Goal: Contribute content: Contribute content

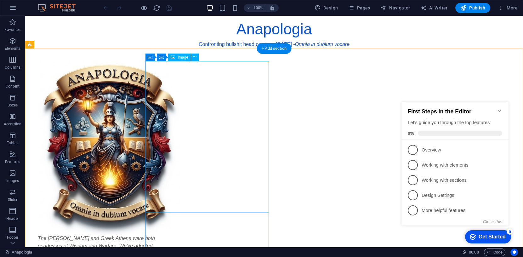
scroll to position [3, 0]
click at [188, 55] on icon at bounding box center [189, 57] width 3 height 7
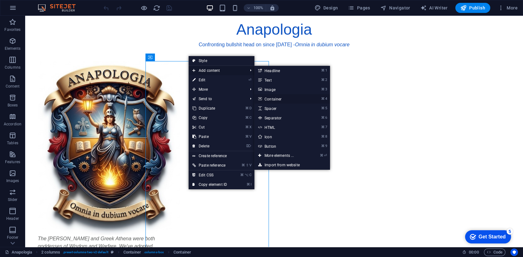
click at [270, 98] on link "⌘ 4 Container" at bounding box center [281, 98] width 52 height 9
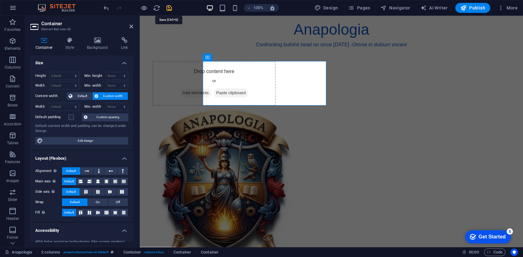
click at [168, 7] on icon "save" at bounding box center [169, 7] width 7 height 7
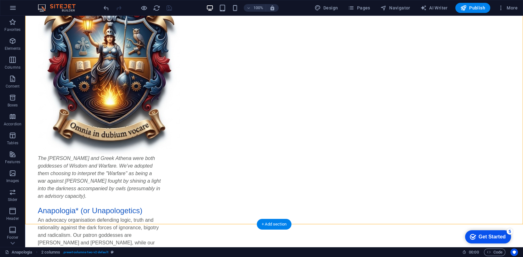
scroll to position [155, 0]
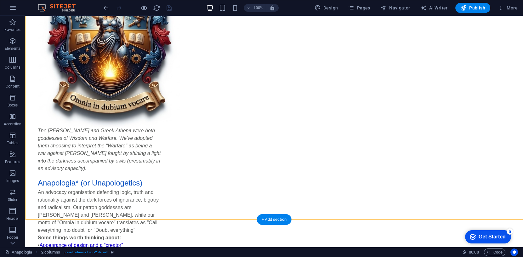
drag, startPoint x: 213, startPoint y: 72, endPoint x: 202, endPoint y: 95, distance: 26.2
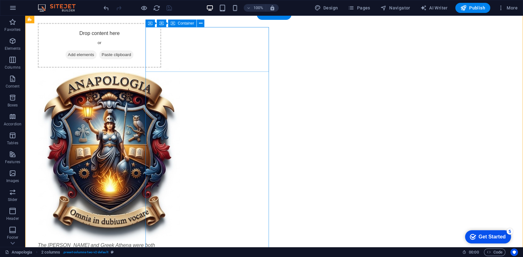
scroll to position [27, 0]
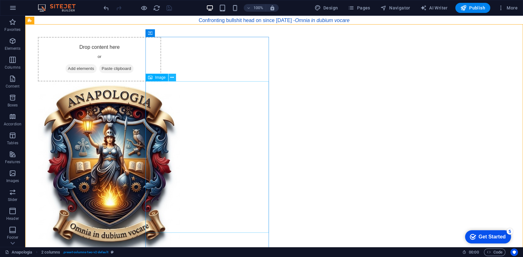
click at [173, 78] on icon at bounding box center [171, 77] width 3 height 7
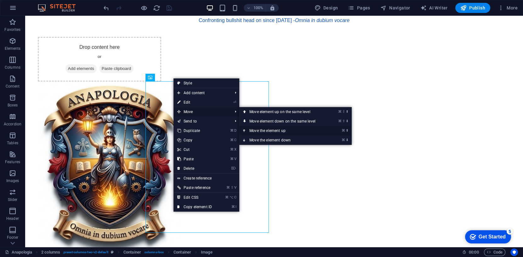
click at [270, 131] on link "⌘ ⬆ Move the element up" at bounding box center [283, 130] width 89 height 9
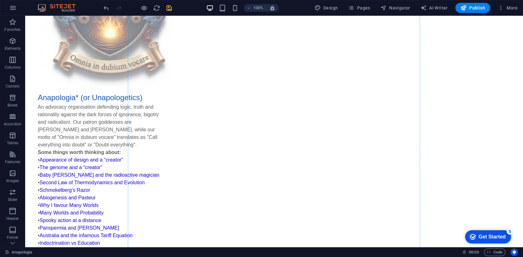
scroll to position [44, 0]
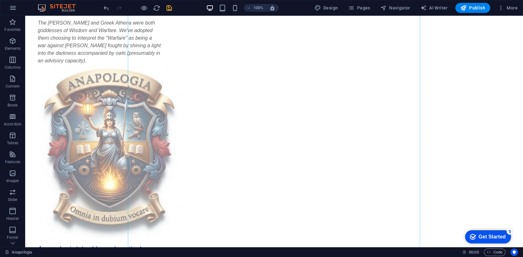
drag, startPoint x: 199, startPoint y: 76, endPoint x: 179, endPoint y: 62, distance: 24.0
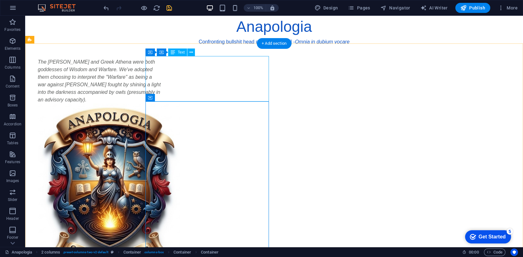
scroll to position [5, 0]
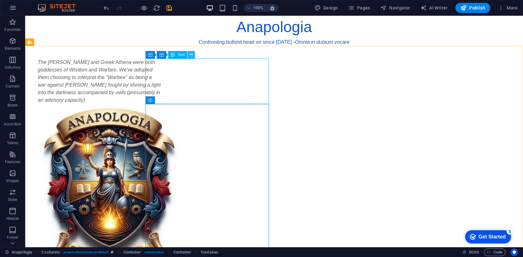
click at [192, 53] on icon at bounding box center [191, 54] width 3 height 7
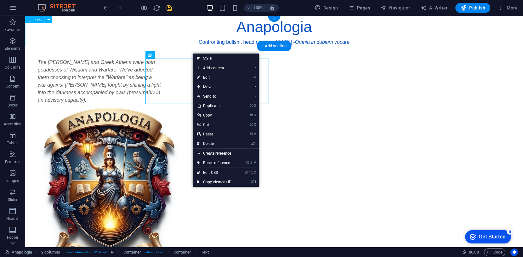
drag, startPoint x: 168, startPoint y: 33, endPoint x: 173, endPoint y: 35, distance: 5.9
click at [168, 33] on div "Anapologia Confronting bullshit head on since [DATE] - Omnia in dubium vocare" at bounding box center [274, 31] width 498 height 30
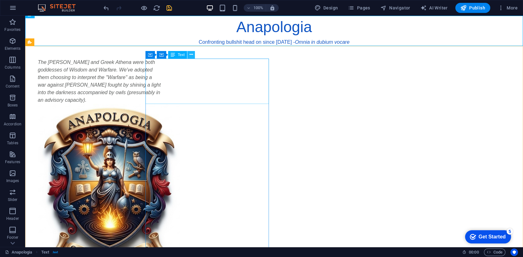
click at [192, 54] on icon at bounding box center [191, 54] width 3 height 7
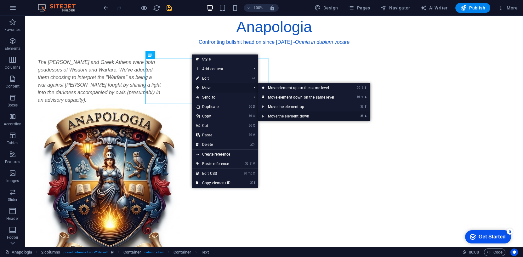
click at [286, 115] on link "⌘ ⬇ Move the element down" at bounding box center [302, 116] width 89 height 9
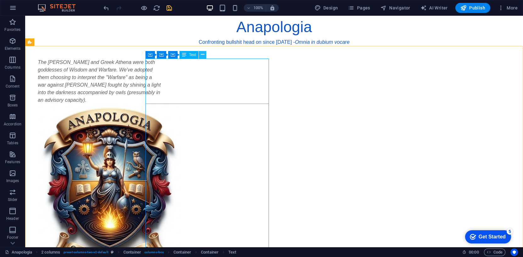
click at [203, 54] on icon at bounding box center [202, 54] width 3 height 7
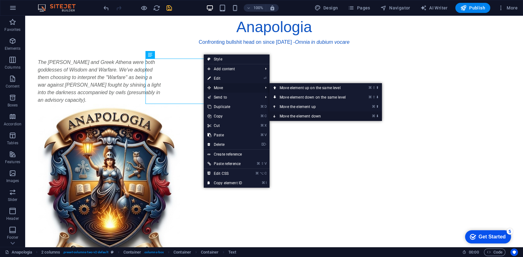
click at [290, 115] on link "⌘ ⬇ Move the element down" at bounding box center [314, 116] width 89 height 9
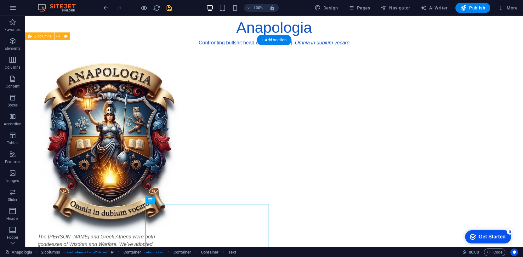
scroll to position [0, 0]
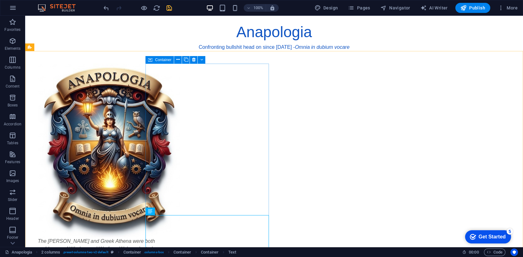
click at [165, 59] on span "Container" at bounding box center [163, 60] width 16 height 4
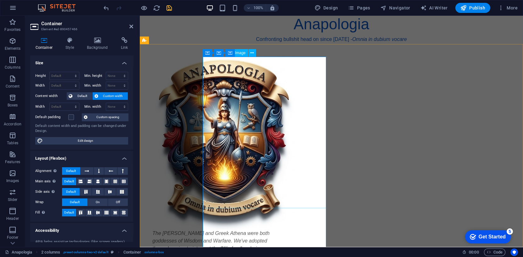
scroll to position [7, 0]
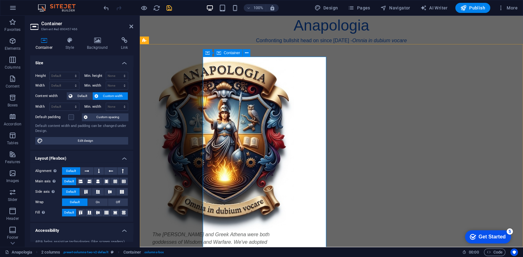
click at [219, 53] on icon at bounding box center [219, 53] width 4 height 8
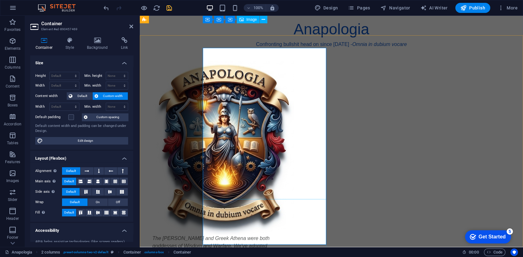
scroll to position [0, 0]
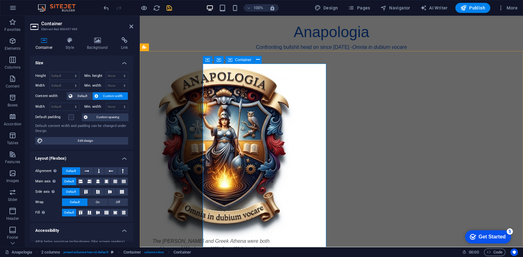
click at [232, 59] on icon at bounding box center [230, 60] width 4 height 8
click at [219, 60] on icon at bounding box center [219, 60] width 4 height 8
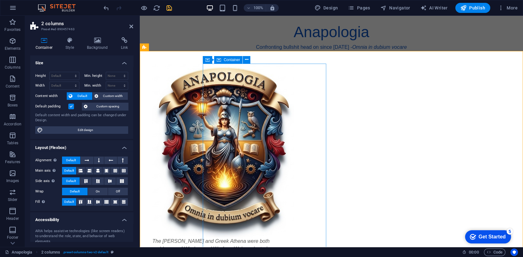
click at [220, 60] on icon at bounding box center [219, 60] width 4 height 8
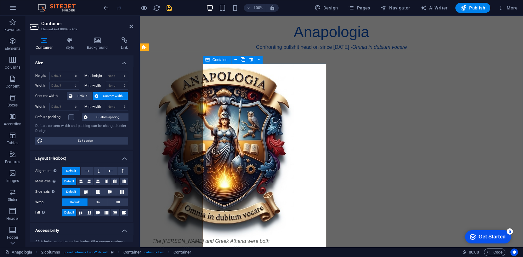
click at [209, 60] on icon at bounding box center [207, 60] width 4 height 8
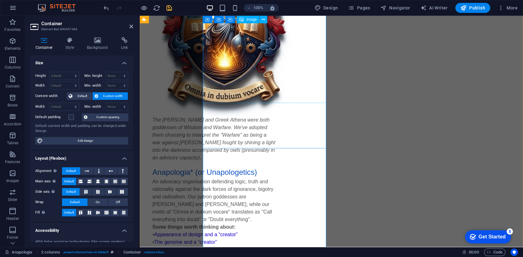
scroll to position [124, 0]
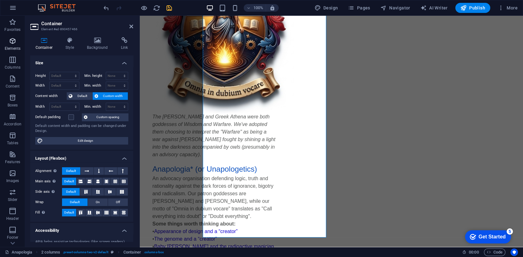
click at [16, 41] on icon "button" at bounding box center [13, 41] width 8 height 8
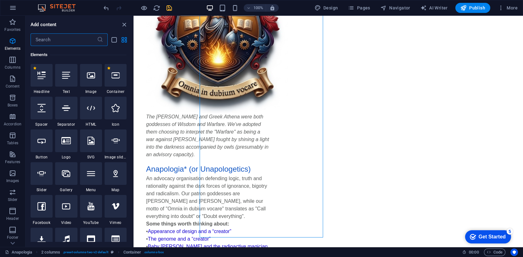
scroll to position [67, 0]
click at [13, 59] on icon "button" at bounding box center [13, 60] width 8 height 8
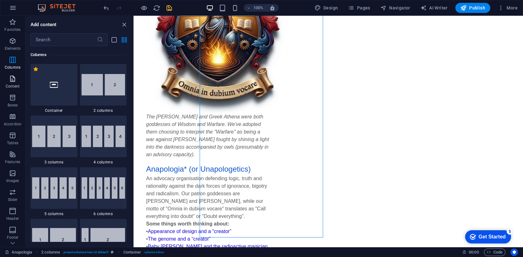
scroll to position [312, 0]
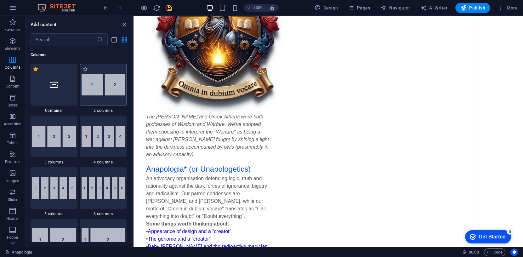
select select "rem"
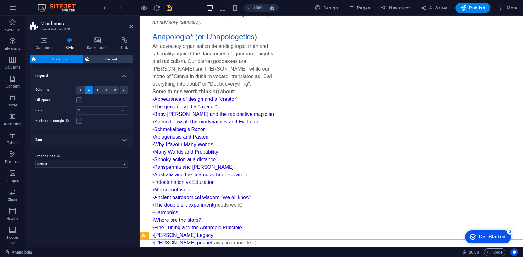
scroll to position [291, 0]
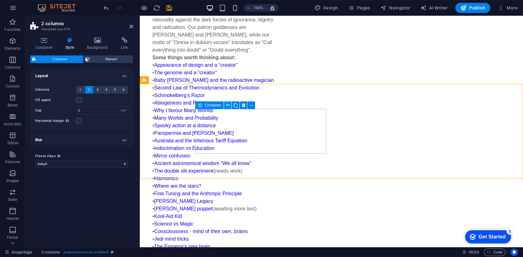
click at [227, 105] on icon at bounding box center [227, 105] width 3 height 7
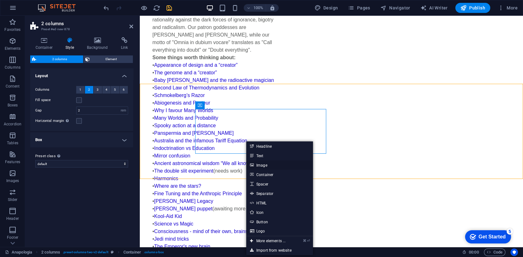
click at [264, 165] on link "Image" at bounding box center [279, 164] width 67 height 9
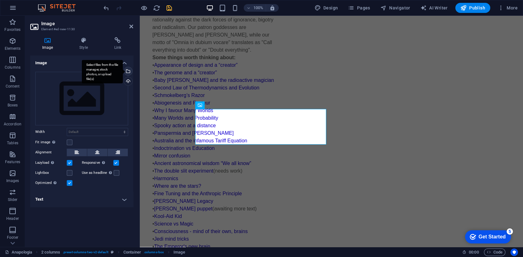
click at [128, 69] on div "Select files from the file manager, stock photos, or upload file(s)" at bounding box center [127, 71] width 9 height 9
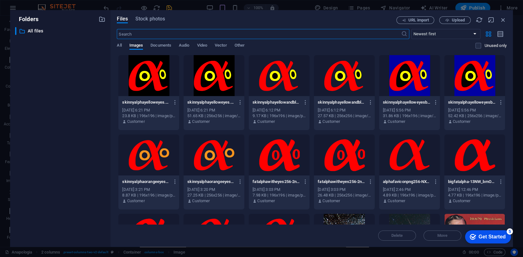
scroll to position [292, 0]
click at [212, 90] on div at bounding box center [214, 75] width 61 height 41
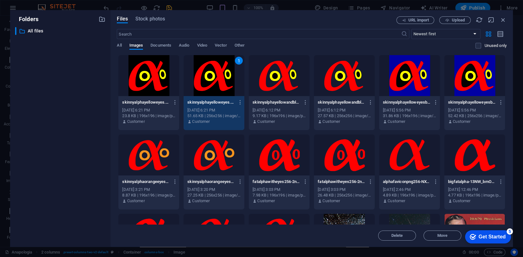
click at [212, 90] on div "1" at bounding box center [214, 75] width 61 height 41
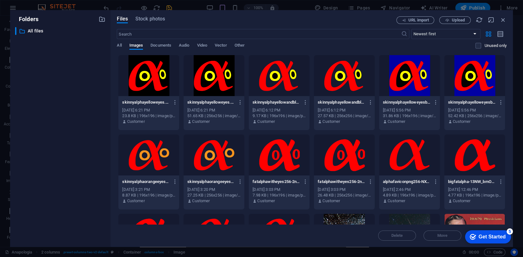
click at [212, 90] on div at bounding box center [214, 75] width 61 height 41
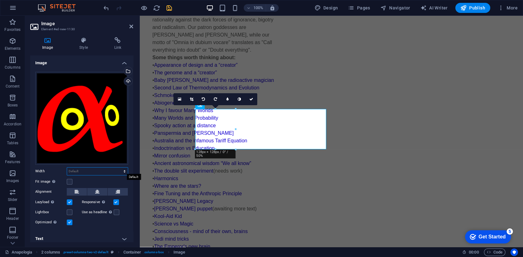
click at [83, 170] on select "Default auto px rem % em vh vw" at bounding box center [97, 172] width 61 height 8
select select "px"
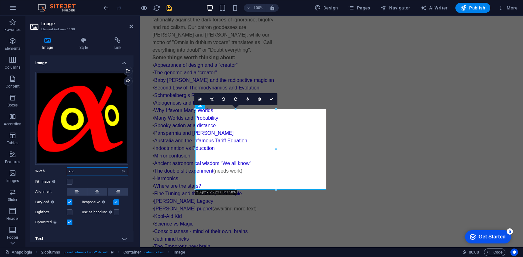
scroll to position [1, 0]
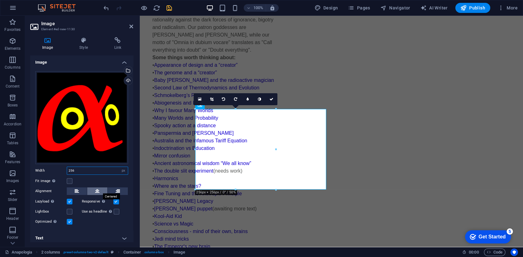
type input "256"
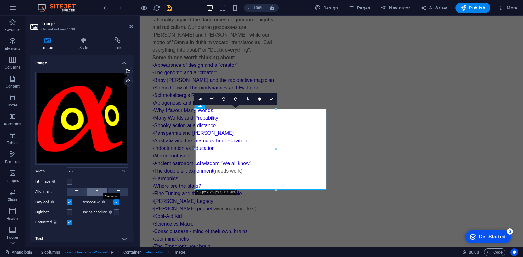
click at [99, 189] on icon at bounding box center [97, 192] width 4 height 8
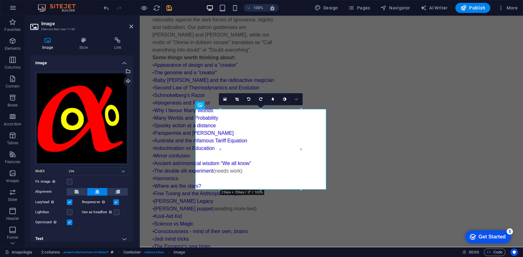
click at [298, 98] on icon at bounding box center [297, 99] width 4 height 4
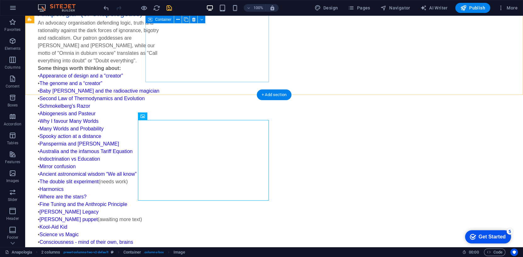
scroll to position [280, 0]
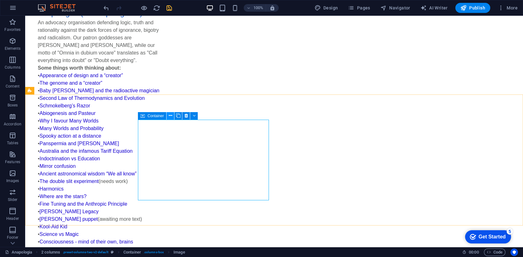
click at [171, 115] on icon at bounding box center [170, 115] width 3 height 7
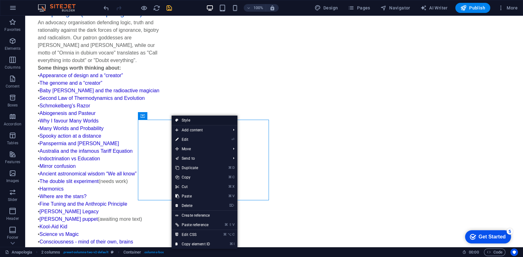
click at [192, 120] on link "Style" at bounding box center [205, 120] width 66 height 9
select select "rem"
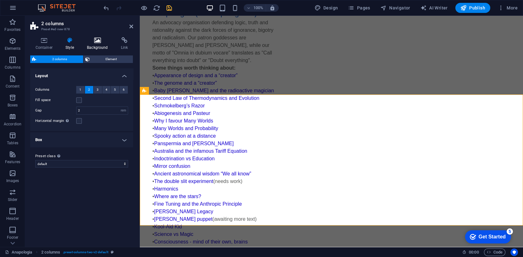
click at [99, 38] on icon at bounding box center [98, 40] width 32 height 6
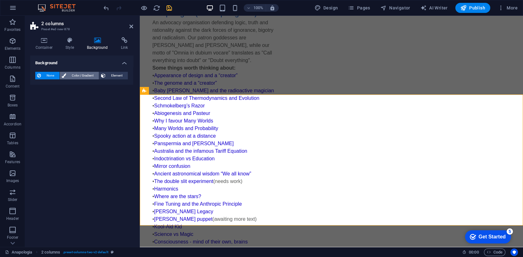
click at [83, 73] on span "Color / Gradient" at bounding box center [82, 76] width 29 height 8
click at [55, 100] on div "Color" at bounding box center [82, 101] width 92 height 8
click at [41, 100] on span at bounding box center [39, 100] width 7 height 7
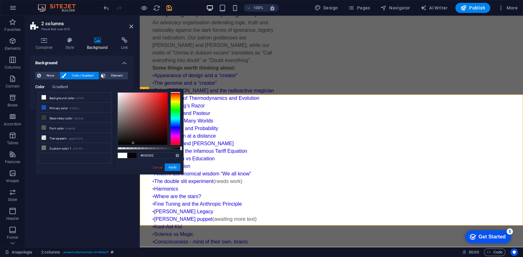
type input "#000000"
drag, startPoint x: 135, startPoint y: 132, endPoint x: 134, endPoint y: 147, distance: 14.8
click at [134, 145] on div at bounding box center [149, 118] width 63 height 53
click at [171, 167] on button "Apply" at bounding box center [173, 168] width 16 height 8
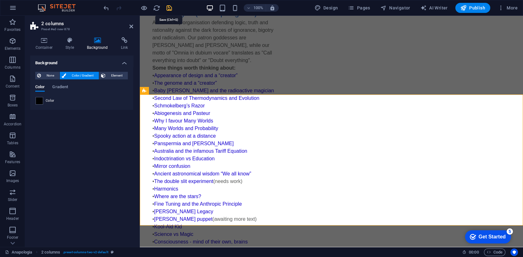
click at [168, 8] on icon "save" at bounding box center [169, 7] width 7 height 7
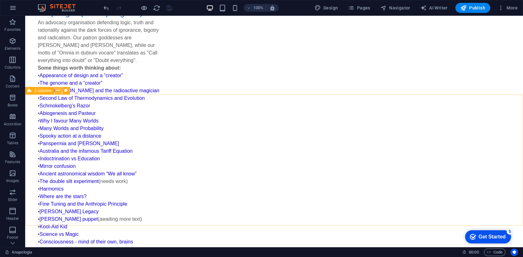
click at [60, 90] on icon at bounding box center [57, 90] width 3 height 7
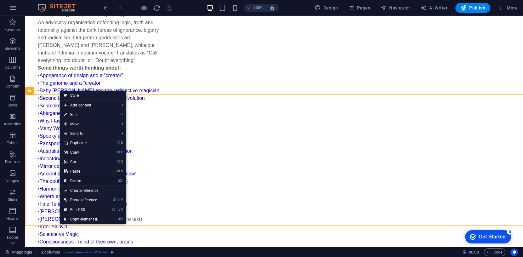
click at [77, 179] on link "⌦ Delete" at bounding box center [81, 180] width 42 height 9
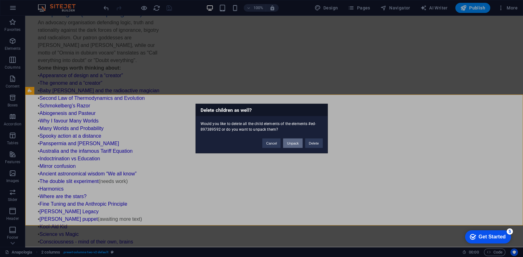
drag, startPoint x: 293, startPoint y: 145, endPoint x: 268, endPoint y: 129, distance: 29.5
click at [293, 145] on button "Unpack" at bounding box center [292, 143] width 19 height 9
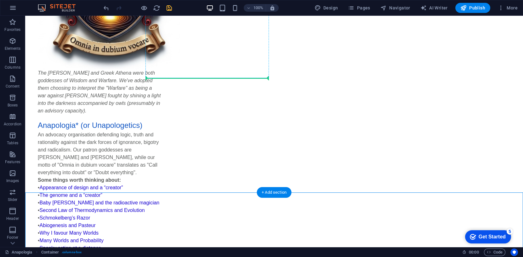
scroll to position [152, 0]
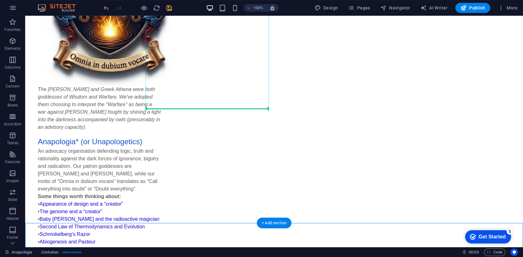
drag, startPoint x: 71, startPoint y: 175, endPoint x: 185, endPoint y: 106, distance: 133.6
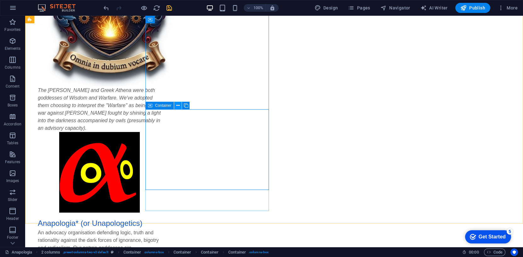
click at [178, 105] on icon at bounding box center [177, 105] width 3 height 7
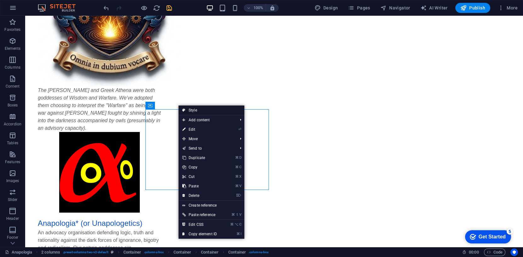
click at [195, 110] on link "Style" at bounding box center [212, 110] width 66 height 9
select select "rem"
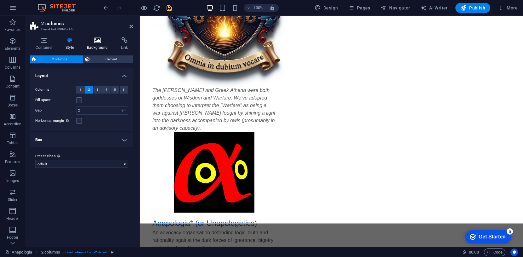
click at [100, 42] on icon at bounding box center [98, 40] width 32 height 6
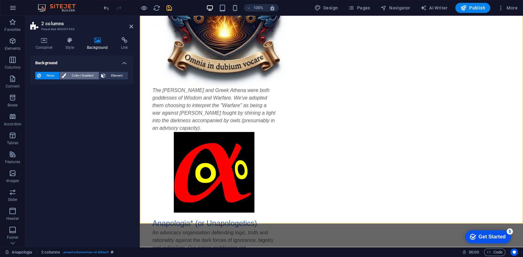
click at [84, 74] on span "Color / Gradient" at bounding box center [82, 76] width 29 height 8
click at [49, 101] on span "Color" at bounding box center [50, 100] width 9 height 5
click at [61, 101] on div "Color" at bounding box center [82, 101] width 92 height 8
click at [39, 100] on span at bounding box center [39, 100] width 7 height 7
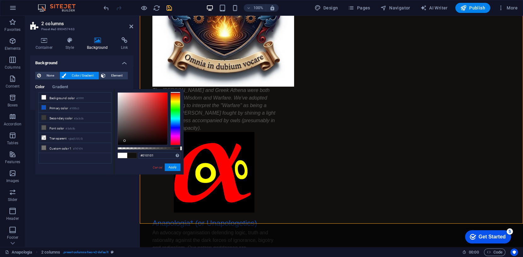
type input "#000000"
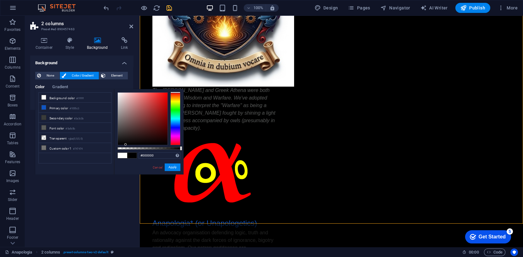
drag, startPoint x: 125, startPoint y: 141, endPoint x: 126, endPoint y: 149, distance: 8.2
click at [126, 145] on div at bounding box center [149, 118] width 63 height 53
click at [173, 168] on button "Apply" at bounding box center [173, 168] width 16 height 8
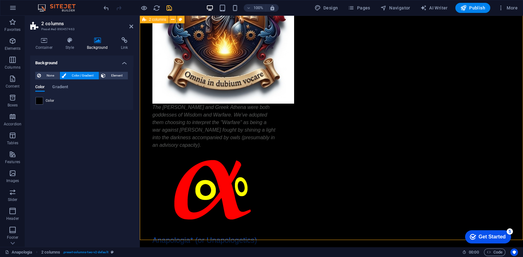
scroll to position [135, 0]
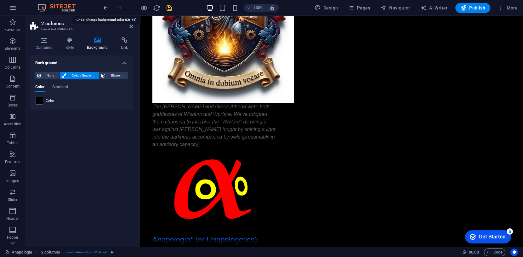
click at [107, 8] on icon "undo" at bounding box center [106, 7] width 7 height 7
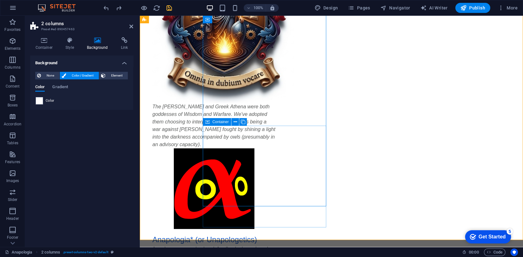
click at [219, 121] on span "Container" at bounding box center [220, 122] width 16 height 4
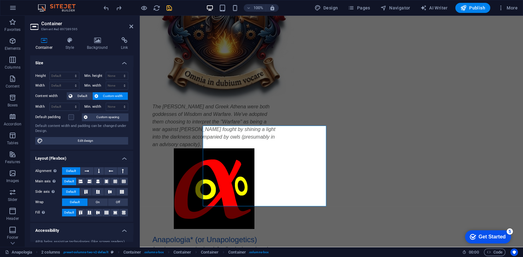
scroll to position [2, 0]
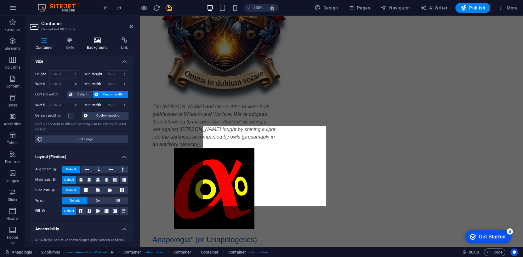
click at [96, 39] on icon at bounding box center [98, 40] width 32 height 6
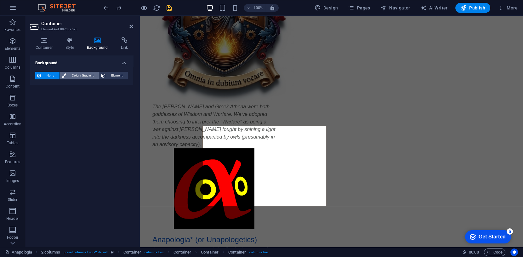
click at [80, 75] on span "Color / Gradient" at bounding box center [82, 76] width 29 height 8
click at [40, 100] on span at bounding box center [39, 100] width 7 height 7
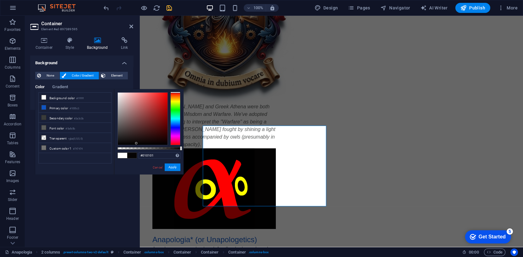
type input "#000000"
drag, startPoint x: 133, startPoint y: 137, endPoint x: 136, endPoint y: 147, distance: 10.0
click at [136, 145] on div at bounding box center [149, 118] width 63 height 53
click at [172, 167] on button "Apply" at bounding box center [173, 168] width 16 height 8
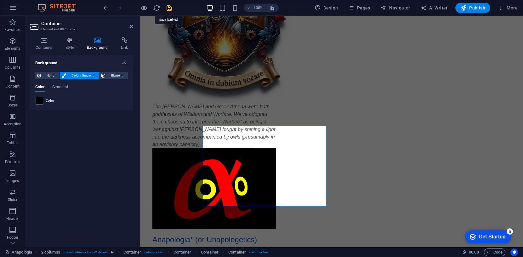
click at [167, 7] on icon "save" at bounding box center [169, 7] width 7 height 7
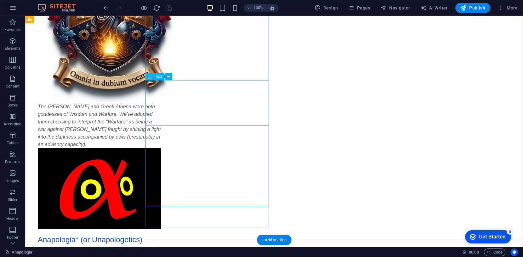
click at [161, 109] on div "The [PERSON_NAME] and Greek Athena were both goddesses of Wisdom and Warfare. W…" at bounding box center [99, 125] width 123 height 45
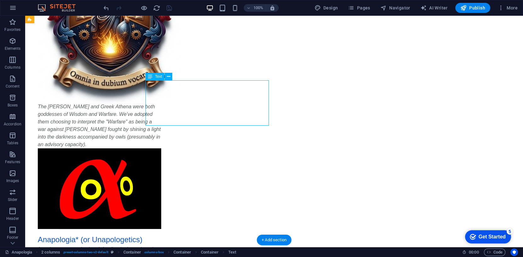
click at [161, 109] on div "The [PERSON_NAME] and Greek Athena were both goddesses of Wisdom and Warfare. W…" at bounding box center [99, 125] width 123 height 45
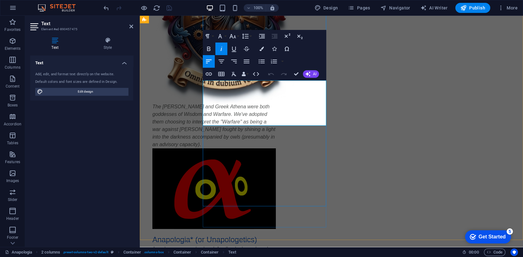
click at [252, 122] on p "The [PERSON_NAME] and Greek Athena were both goddesses of Wisdom and Warfare. W…" at bounding box center [213, 125] width 123 height 45
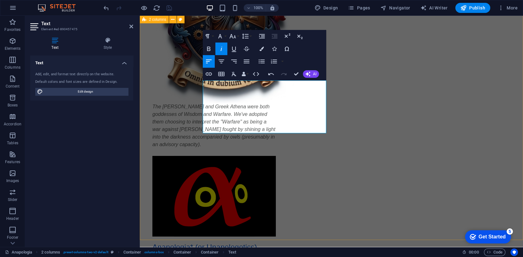
scroll to position [134, 0]
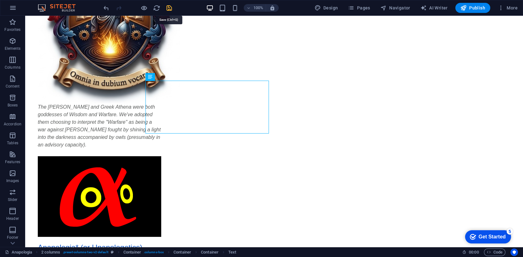
click at [167, 7] on icon "save" at bounding box center [169, 7] width 7 height 7
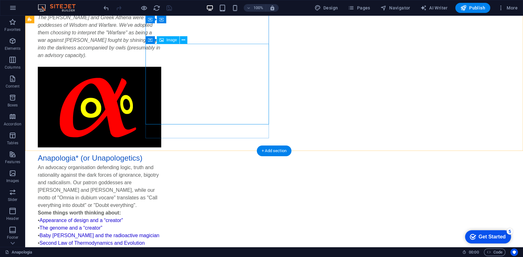
scroll to position [224, 0]
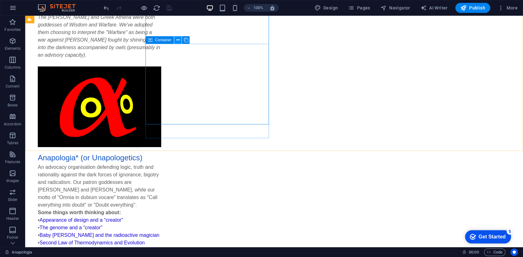
click at [178, 39] on icon at bounding box center [177, 40] width 3 height 7
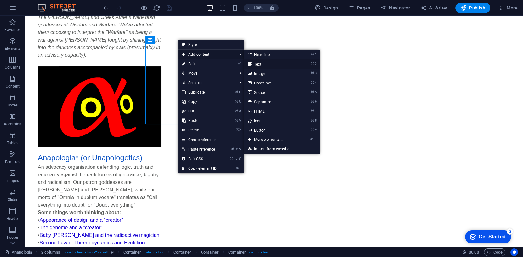
click at [258, 63] on link "⌘ 2 Text" at bounding box center [270, 63] width 52 height 9
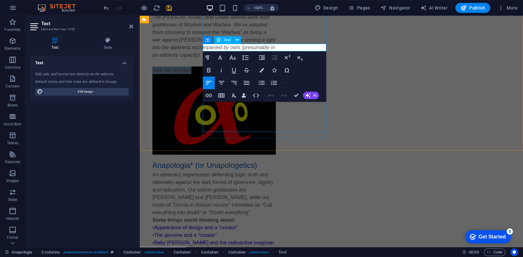
drag, startPoint x: 243, startPoint y: 49, endPoint x: 203, endPoint y: 50, distance: 39.7
click at [203, 66] on p "New text element" at bounding box center [213, 70] width 123 height 8
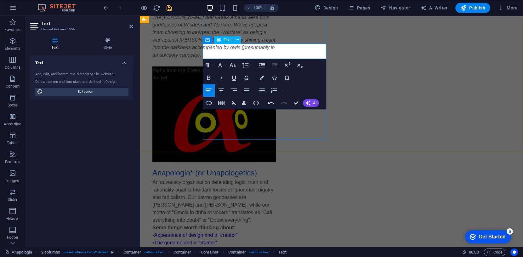
click at [276, 66] on p "Alpha from the Greek origin of Anapolonia disguised as an owl" at bounding box center [213, 73] width 123 height 15
drag, startPoint x: 250, startPoint y: 57, endPoint x: 198, endPoint y: 49, distance: 52.9
click at [198, 49] on div "The [PERSON_NAME] and Greek Athena were both goddesses of Wisdom and Warfare. W…" at bounding box center [331, 152] width 383 height 651
click at [223, 78] on icon "button" at bounding box center [222, 78] width 8 height 8
click at [223, 89] on icon "button" at bounding box center [222, 91] width 8 height 8
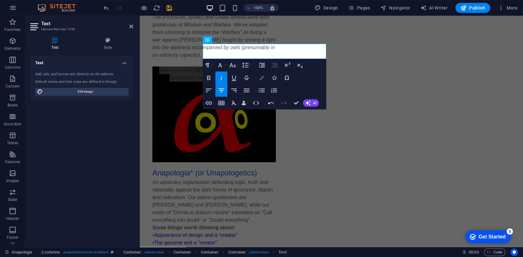
click at [263, 77] on icon "button" at bounding box center [262, 78] width 4 height 4
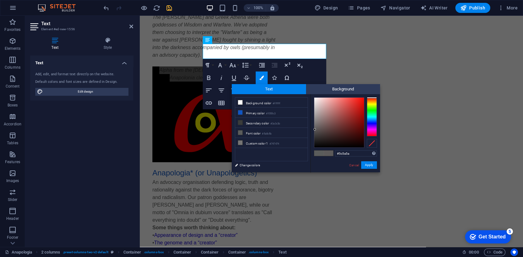
click at [372, 98] on div at bounding box center [372, 116] width 10 height 39
type input "#720300"
click at [364, 125] on div at bounding box center [339, 123] width 50 height 50
click at [371, 166] on button "Apply" at bounding box center [369, 165] width 16 height 8
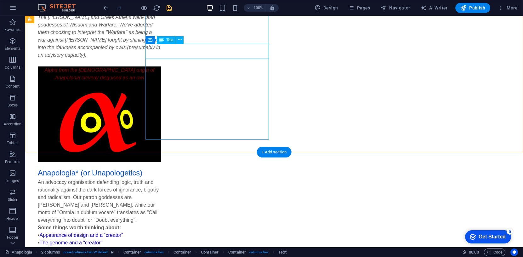
click at [161, 66] on div "Alpha from the [DEMOGRAPHIC_DATA] origin of Anapolonia cleverly disguised as an…" at bounding box center [99, 73] width 123 height 15
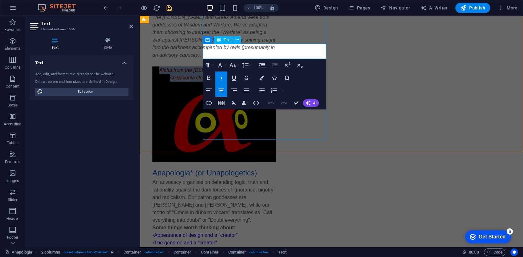
drag, startPoint x: 290, startPoint y: 57, endPoint x: 204, endPoint y: 45, distance: 86.9
click at [204, 66] on p "Alpha from the [DEMOGRAPHIC_DATA] origin of Anapolonia cleverly disguised as an…" at bounding box center [213, 73] width 123 height 15
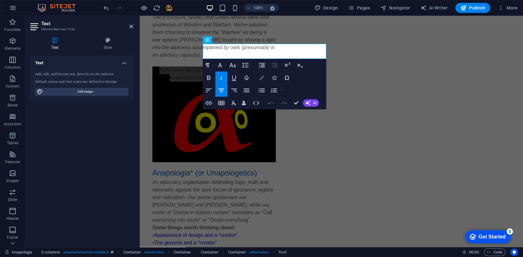
click at [263, 78] on icon "button" at bounding box center [262, 78] width 4 height 4
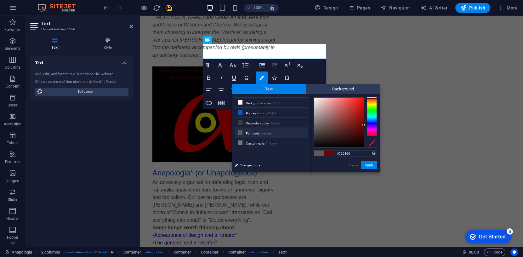
type input "#775857"
click at [327, 124] on div at bounding box center [339, 123] width 50 height 50
click at [369, 165] on button "Apply" at bounding box center [369, 165] width 16 height 8
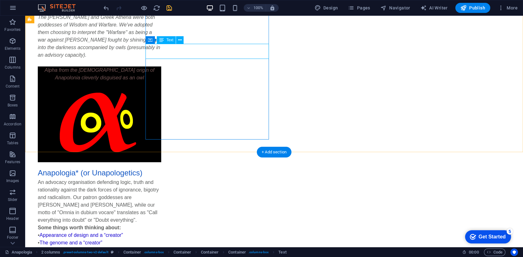
click at [161, 66] on div "Alpha from the [DEMOGRAPHIC_DATA] origin of Anapolonia cleverly disguised as an…" at bounding box center [99, 73] width 123 height 15
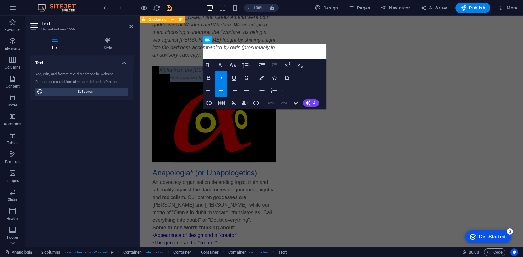
drag, startPoint x: 288, startPoint y: 57, endPoint x: 196, endPoint y: 49, distance: 92.7
click at [196, 48] on div "The [PERSON_NAME] and Greek Athena were both goddesses of Wisdom and Warfare. W…" at bounding box center [331, 152] width 383 height 651
click at [260, 77] on icon "button" at bounding box center [262, 78] width 4 height 4
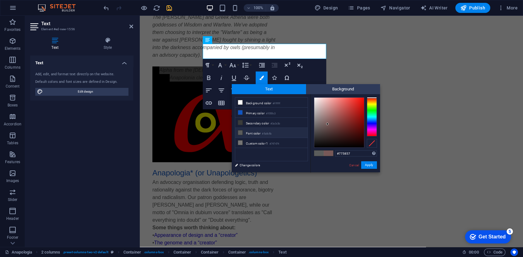
type input "#977e7d"
click at [323, 118] on div at bounding box center [339, 123] width 50 height 50
click at [369, 164] on button "Apply" at bounding box center [369, 165] width 16 height 8
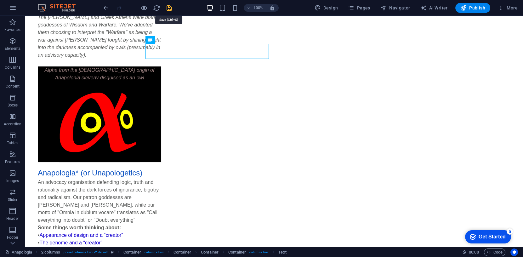
click at [167, 8] on icon "save" at bounding box center [169, 7] width 7 height 7
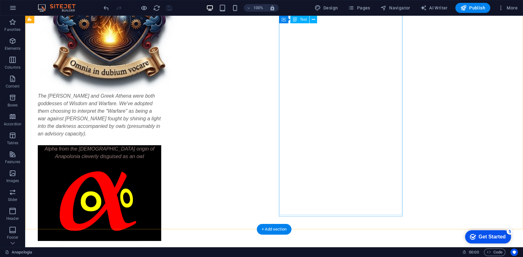
scroll to position [147, 0]
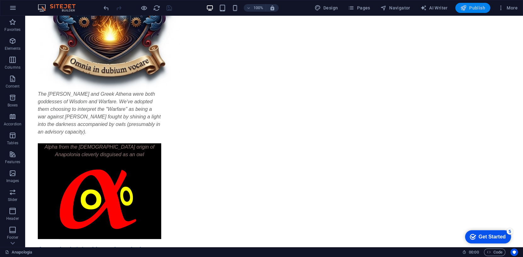
click at [474, 7] on span "Publish" at bounding box center [473, 8] width 25 height 6
